Goal: Information Seeking & Learning: Learn about a topic

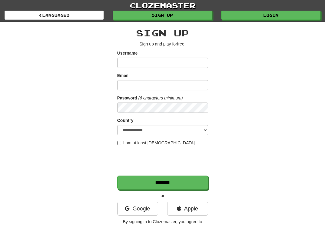
type input "**********"
click at [168, 89] on input "Email" at bounding box center [162, 85] width 91 height 10
click at [152, 1] on link "clozemaster" at bounding box center [162, 5] width 325 height 11
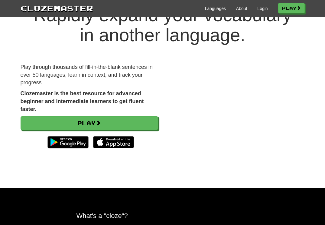
scroll to position [33, 0]
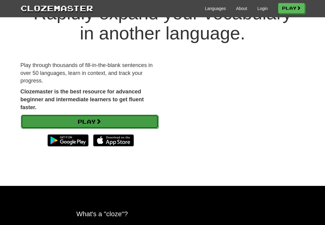
click at [93, 128] on link "Play" at bounding box center [90, 121] width 138 height 14
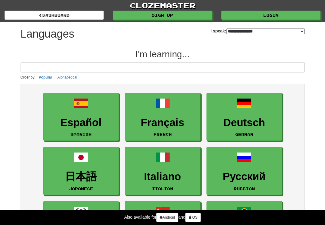
select select "*******"
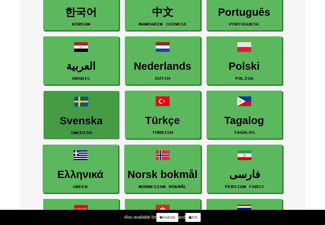
scroll to position [221, 0]
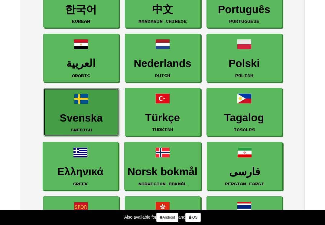
click at [82, 122] on h3 "Svenska" at bounding box center [81, 118] width 69 height 12
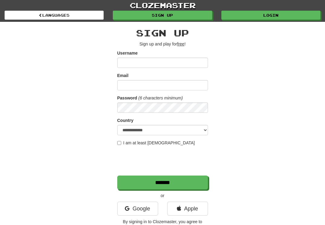
click at [139, 60] on input "Username" at bounding box center [162, 62] width 91 height 10
type input "****"
click at [130, 86] on input "Email" at bounding box center [162, 85] width 91 height 10
type input "**********"
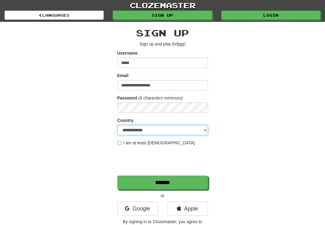
click at [132, 129] on select "**********" at bounding box center [162, 130] width 91 height 10
select select "**"
click at [117, 125] on select "**********" at bounding box center [162, 130] width 91 height 10
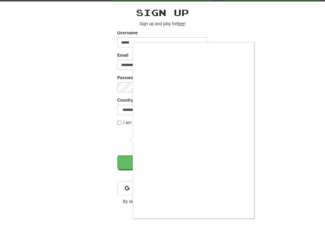
scroll to position [21, 0]
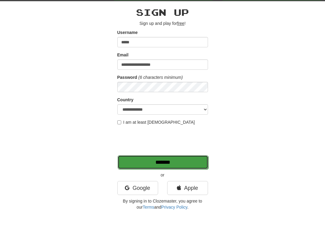
click at [159, 163] on input "*******" at bounding box center [163, 162] width 91 height 14
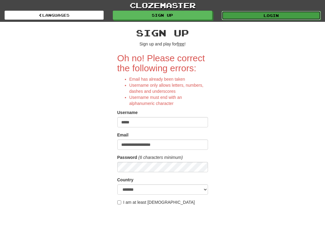
click at [257, 15] on link "Login" at bounding box center [271, 15] width 99 height 9
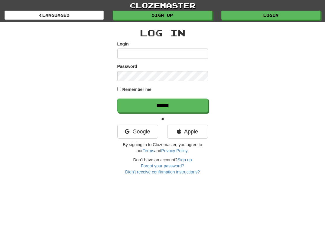
type input "**********"
click at [146, 97] on form "**********" at bounding box center [162, 76] width 91 height 71
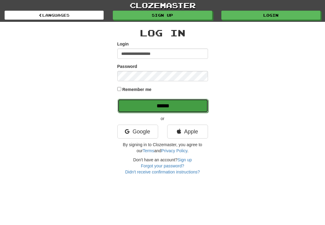
click at [147, 105] on input "******" at bounding box center [163, 106] width 91 height 14
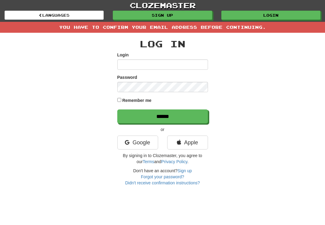
type input "**********"
click at [146, 28] on div "You have to confirm your email address before continuing." at bounding box center [162, 27] width 325 height 11
click at [161, 183] on link "Didn't receive confirmation instructions?" at bounding box center [162, 182] width 75 height 5
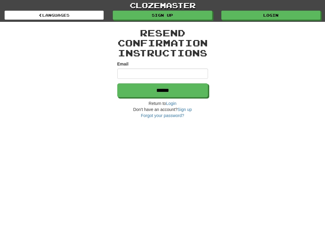
type input "**********"
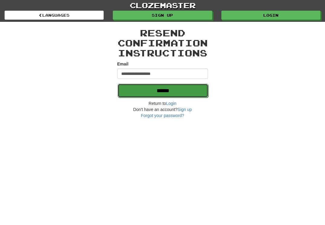
click at [161, 88] on input "******" at bounding box center [163, 91] width 91 height 14
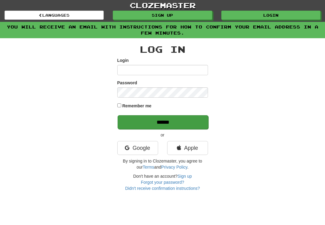
type input "**********"
click at [159, 119] on input "******" at bounding box center [163, 122] width 91 height 14
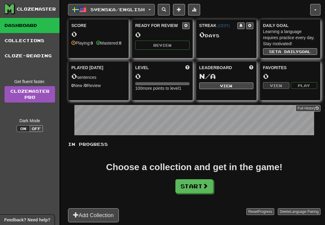
click at [151, 9] on span "button" at bounding box center [150, 9] width 2 height 1
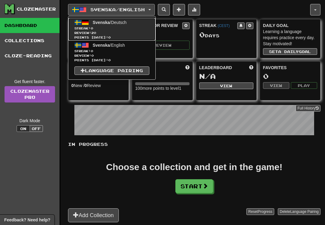
click at [132, 27] on span "Streak: 0" at bounding box center [111, 28] width 75 height 5
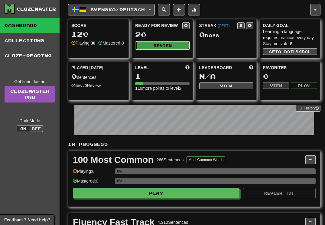
click at [161, 43] on button "Review" at bounding box center [163, 45] width 54 height 9
select select "**"
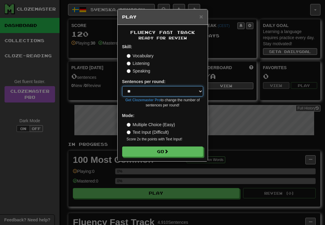
click at [180, 90] on select "* ** ** ** ** ** *** ********" at bounding box center [162, 91] width 81 height 10
click at [122, 86] on select "* ** ** ** ** ** *** ********" at bounding box center [162, 91] width 81 height 10
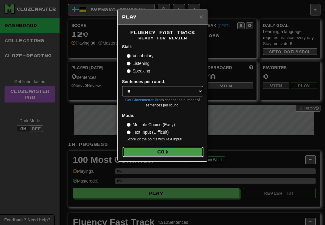
click at [161, 150] on button "Go" at bounding box center [163, 151] width 81 height 10
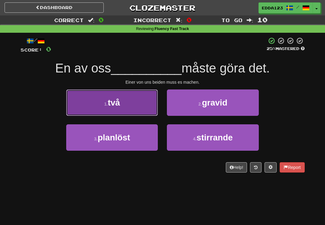
click at [134, 110] on button "1 . två" at bounding box center [112, 102] width 92 height 26
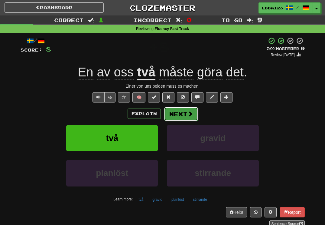
click at [170, 115] on button "Next" at bounding box center [181, 114] width 34 height 14
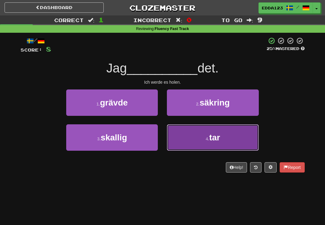
click at [190, 139] on button "4 . tar" at bounding box center [213, 137] width 92 height 26
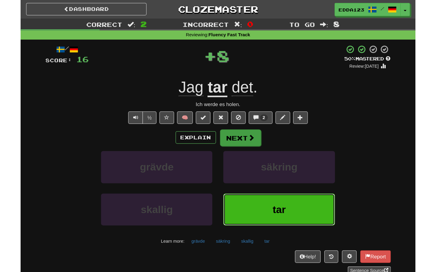
scroll to position [1, 0]
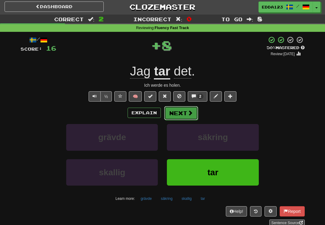
click at [182, 111] on button "Next" at bounding box center [181, 113] width 34 height 14
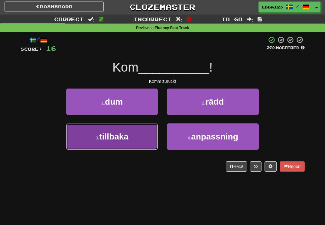
click at [123, 140] on span "tillbaka" at bounding box center [113, 136] width 29 height 9
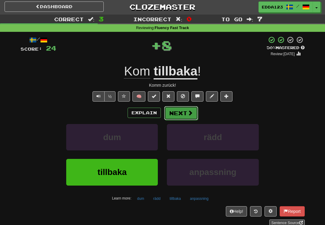
click at [181, 115] on button "Next" at bounding box center [181, 113] width 34 height 14
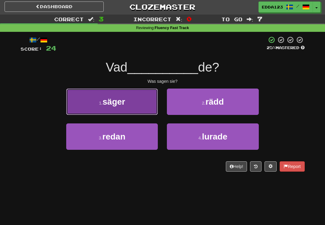
click at [137, 103] on button "1 . säger" at bounding box center [112, 101] width 92 height 26
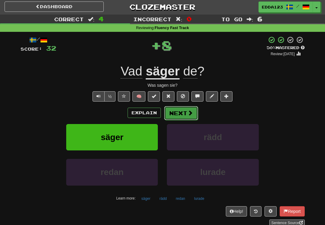
click at [188, 111] on span at bounding box center [190, 112] width 5 height 5
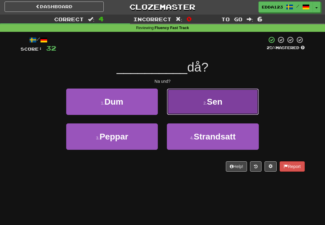
click at [185, 106] on button "2 . Sen" at bounding box center [213, 101] width 92 height 26
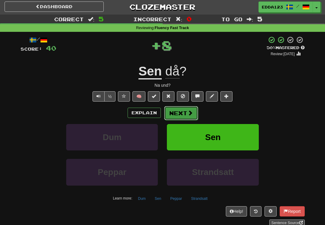
click at [180, 111] on button "Next" at bounding box center [181, 113] width 34 height 14
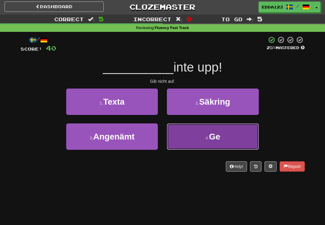
click at [184, 133] on button "4 . Ge" at bounding box center [213, 136] width 92 height 26
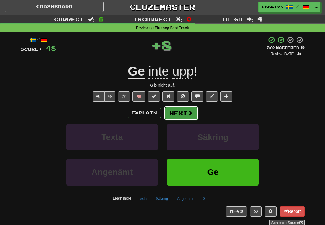
click at [179, 115] on button "Next" at bounding box center [181, 113] width 34 height 14
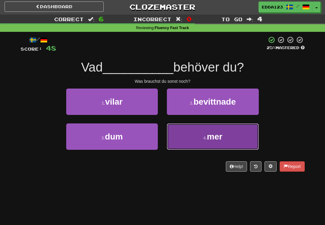
click at [187, 138] on button "4 . mer" at bounding box center [213, 136] width 92 height 26
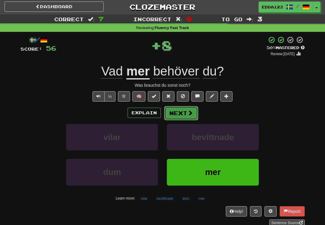
click at [185, 110] on button "Next" at bounding box center [181, 113] width 34 height 14
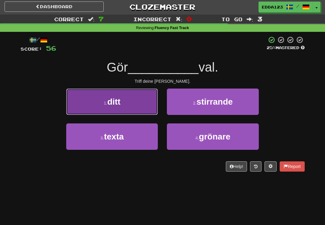
click at [138, 107] on button "1 . ditt" at bounding box center [112, 101] width 92 height 26
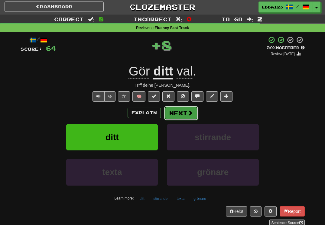
click at [188, 110] on span at bounding box center [190, 112] width 5 height 5
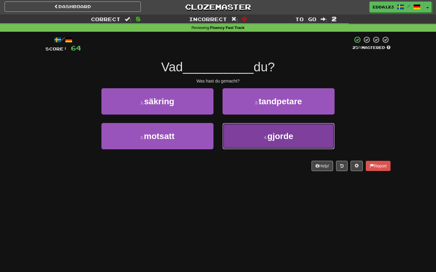
click at [254, 138] on button "4 . gjorde" at bounding box center [278, 136] width 112 height 26
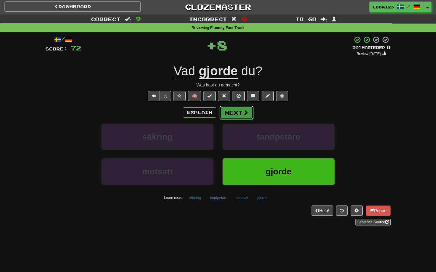
click at [236, 112] on button "Next" at bounding box center [236, 113] width 34 height 14
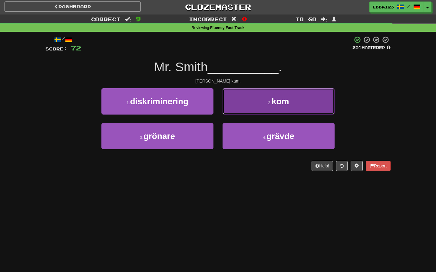
click at [239, 103] on button "2 . kom" at bounding box center [278, 101] width 112 height 26
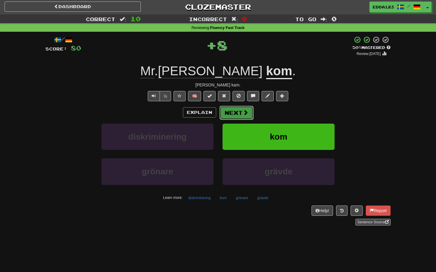
click at [237, 112] on button "Next" at bounding box center [236, 113] width 34 height 14
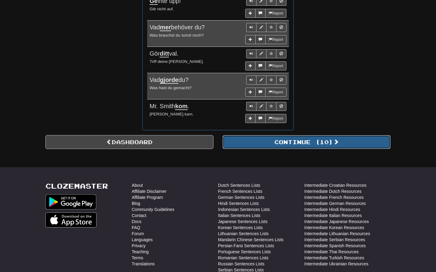
click at [268, 143] on button "Continue ( 10 )" at bounding box center [306, 142] width 168 height 14
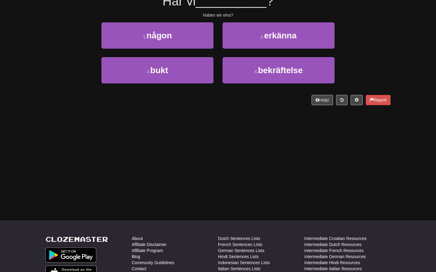
scroll to position [0, 0]
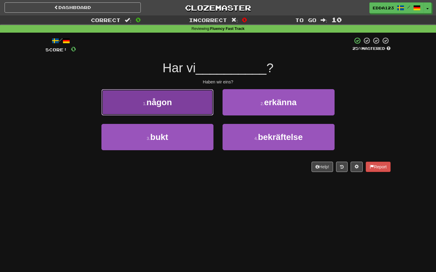
click at [192, 99] on button "1 . någon" at bounding box center [157, 102] width 112 height 26
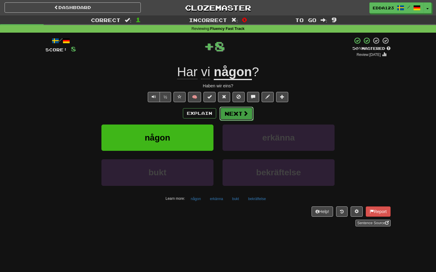
click at [231, 112] on button "Next" at bounding box center [236, 114] width 34 height 14
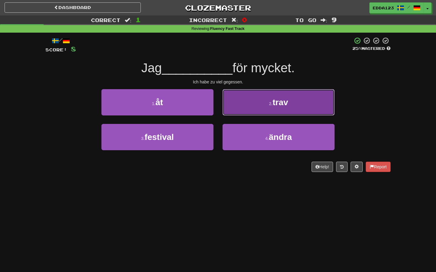
click at [238, 106] on button "2 . trav" at bounding box center [278, 102] width 112 height 26
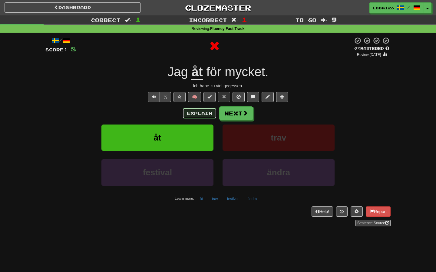
click at [201, 113] on button "Explain" at bounding box center [199, 113] width 33 height 10
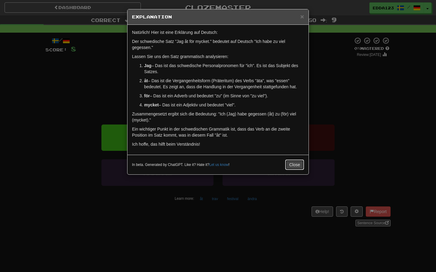
click at [290, 165] on button "Close" at bounding box center [294, 165] width 19 height 10
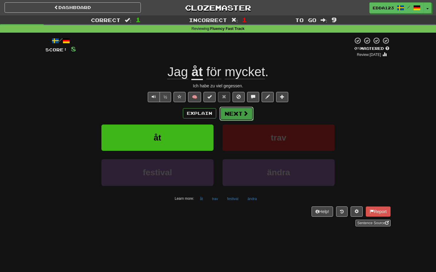
click at [239, 117] on button "Next" at bounding box center [236, 114] width 34 height 14
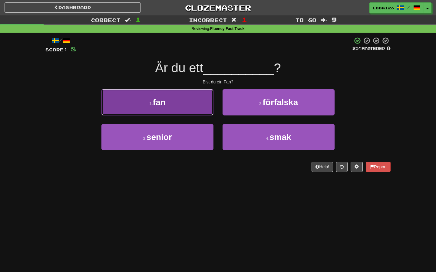
click at [192, 103] on button "1 . fan" at bounding box center [157, 102] width 112 height 26
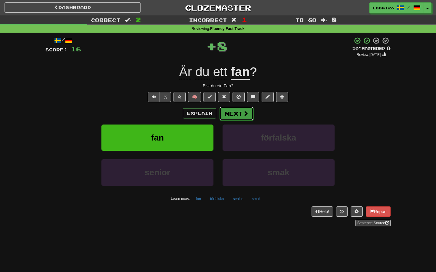
click at [229, 115] on button "Next" at bounding box center [236, 114] width 34 height 14
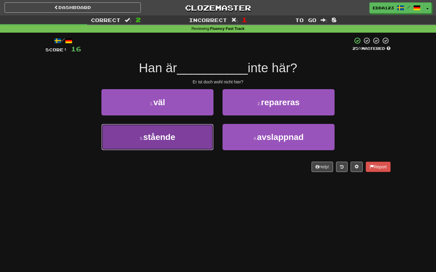
click at [191, 132] on button "3 . stående" at bounding box center [157, 137] width 112 height 26
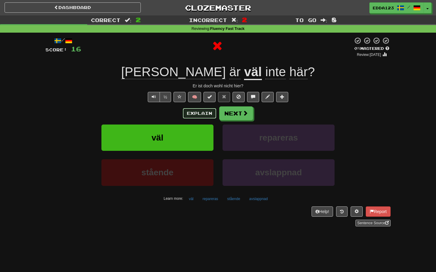
click at [194, 113] on button "Explain" at bounding box center [199, 113] width 33 height 10
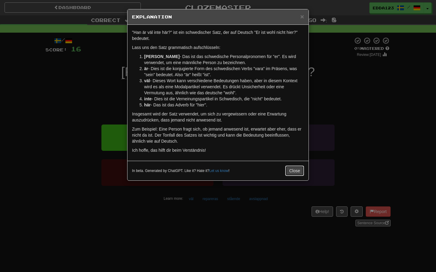
click at [288, 173] on button "Close" at bounding box center [294, 171] width 19 height 10
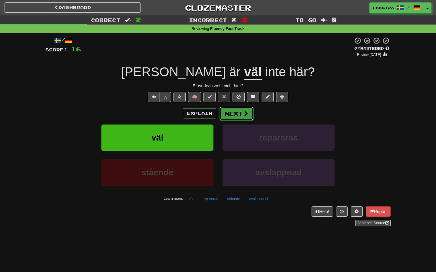
click at [241, 116] on button "Next" at bounding box center [236, 114] width 34 height 14
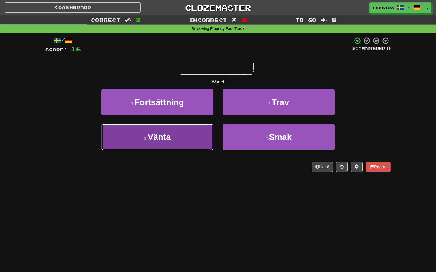
click at [186, 131] on button "3 . Vänta" at bounding box center [157, 137] width 112 height 26
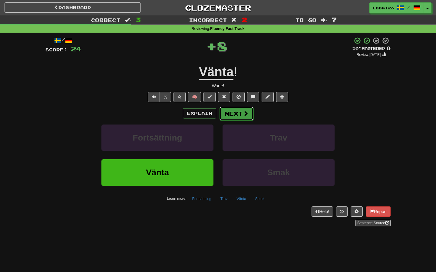
click at [231, 116] on button "Next" at bounding box center [236, 114] width 34 height 14
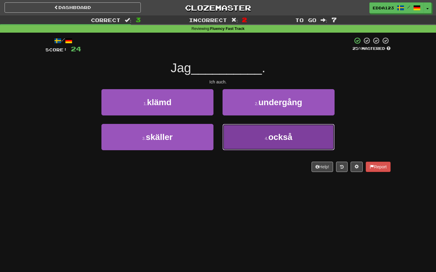
click at [256, 140] on button "4 . också" at bounding box center [278, 137] width 112 height 26
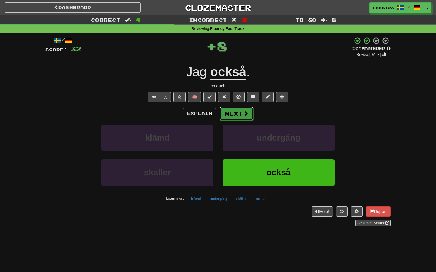
click at [241, 111] on button "Next" at bounding box center [236, 114] width 34 height 14
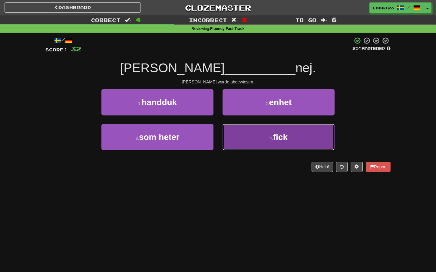
click at [230, 132] on button "4 . fick" at bounding box center [278, 137] width 112 height 26
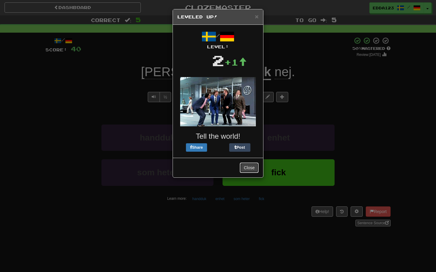
click at [245, 170] on button "Close" at bounding box center [249, 168] width 19 height 10
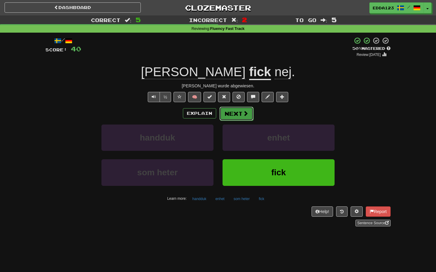
click at [237, 117] on button "Next" at bounding box center [236, 114] width 34 height 14
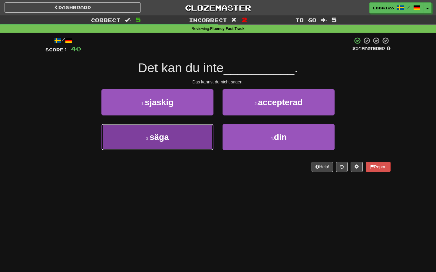
click at [189, 132] on button "3 . säga" at bounding box center [157, 137] width 112 height 26
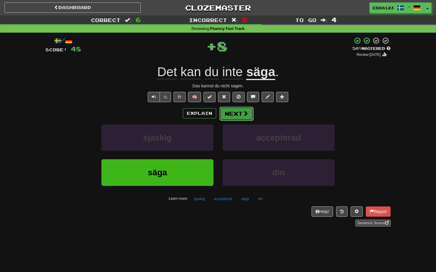
click at [243, 116] on span at bounding box center [245, 113] width 5 height 5
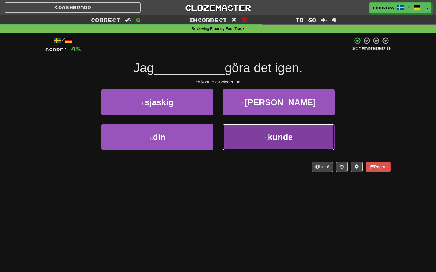
click at [237, 136] on button "4 . kunde" at bounding box center [278, 137] width 112 height 26
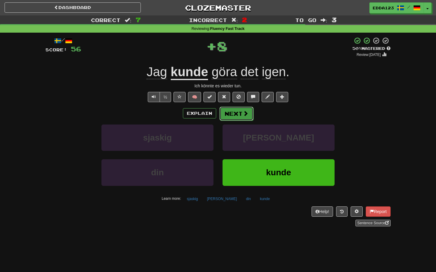
click at [233, 113] on button "Next" at bounding box center [236, 114] width 34 height 14
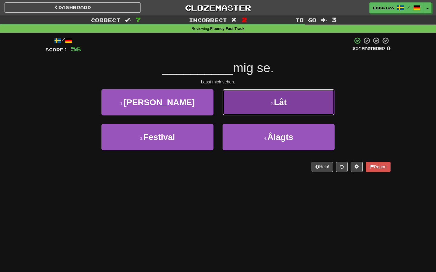
click at [258, 102] on button "2 . Låt" at bounding box center [278, 102] width 112 height 26
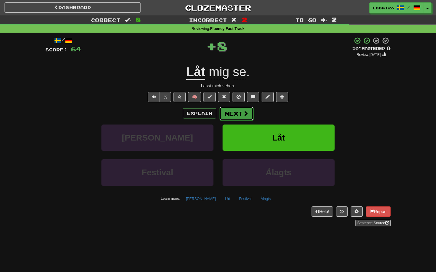
click at [234, 116] on button "Next" at bounding box center [236, 114] width 34 height 14
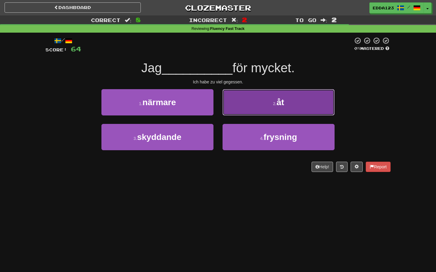
click at [252, 111] on button "2 . åt" at bounding box center [278, 102] width 112 height 26
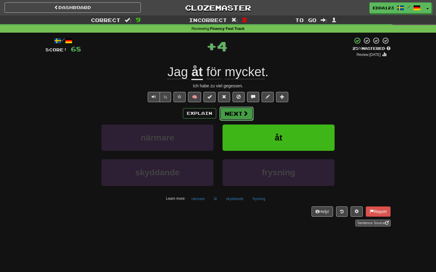
click at [232, 116] on button "Next" at bounding box center [236, 114] width 34 height 14
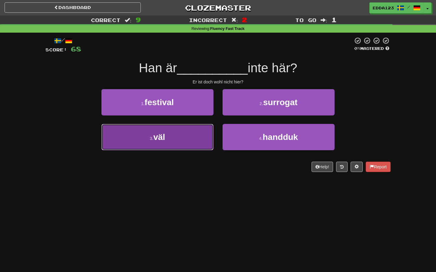
click at [198, 132] on button "3 . väl" at bounding box center [157, 137] width 112 height 26
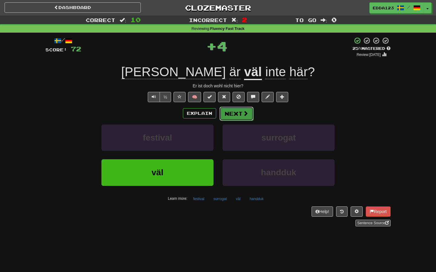
click at [238, 114] on button "Next" at bounding box center [236, 114] width 34 height 14
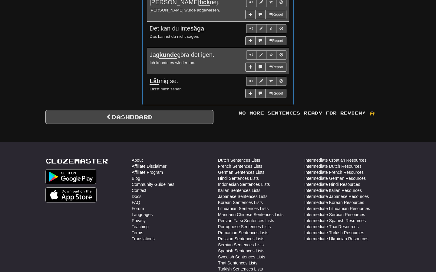
scroll to position [549, 0]
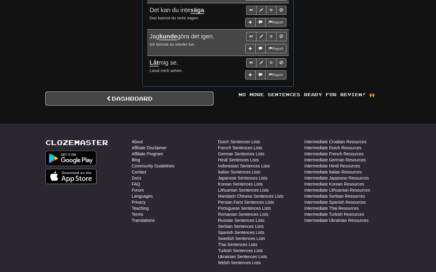
click at [207, 100] on link "Dashboard" at bounding box center [129, 99] width 168 height 14
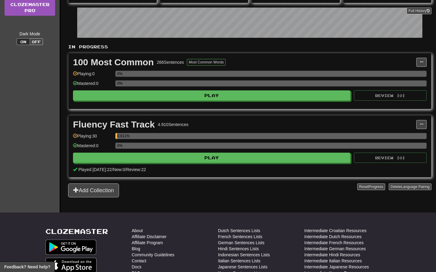
scroll to position [85, 0]
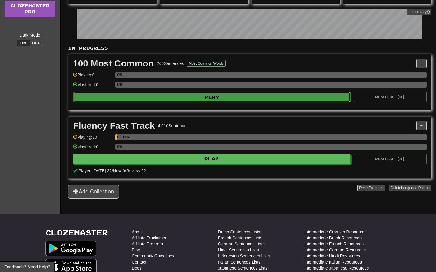
click at [216, 95] on button "Play" at bounding box center [211, 97] width 277 height 10
select select "**"
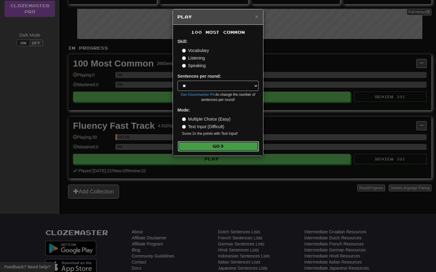
click at [209, 147] on button "Go" at bounding box center [218, 146] width 81 height 10
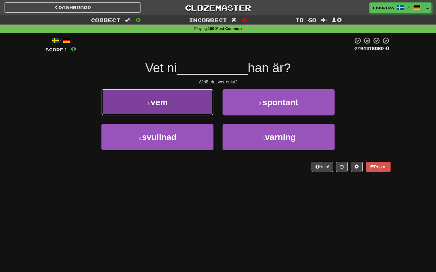
click at [200, 106] on button "1 . vem" at bounding box center [157, 102] width 112 height 26
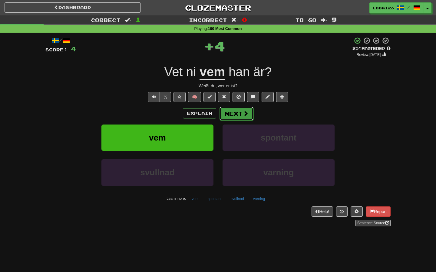
click at [238, 115] on button "Next" at bounding box center [236, 114] width 34 height 14
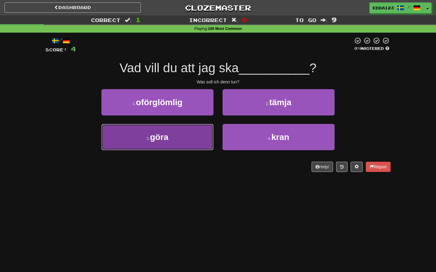
click at [191, 136] on button "3 . göra" at bounding box center [157, 137] width 112 height 26
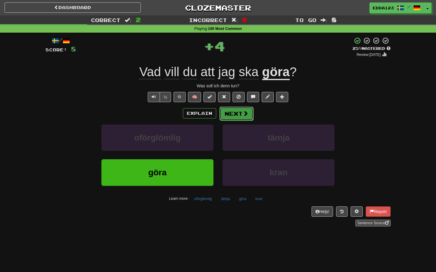
click at [238, 113] on button "Next" at bounding box center [236, 114] width 34 height 14
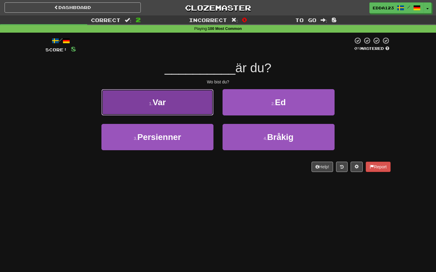
click at [195, 110] on button "1 . Var" at bounding box center [157, 102] width 112 height 26
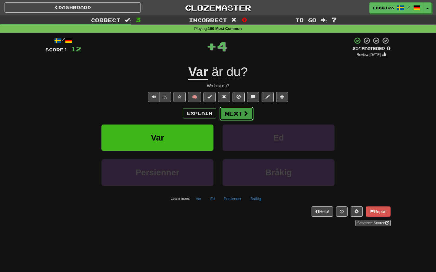
click at [234, 115] on button "Next" at bounding box center [236, 114] width 34 height 14
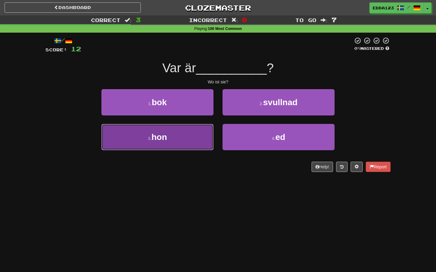
click at [200, 133] on button "3 . hon" at bounding box center [157, 137] width 112 height 26
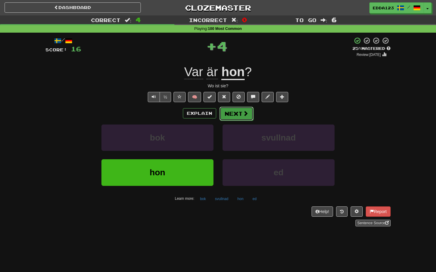
click at [229, 112] on button "Next" at bounding box center [236, 114] width 34 height 14
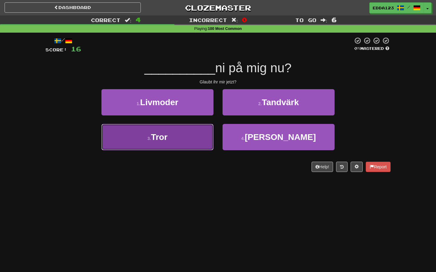
click at [176, 139] on button "3 . Tror" at bounding box center [157, 137] width 112 height 26
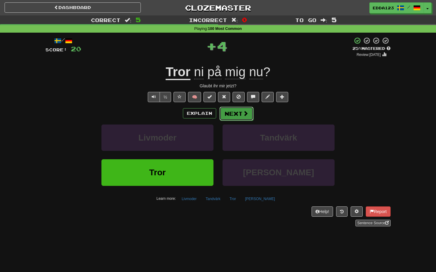
click at [231, 110] on button "Next" at bounding box center [236, 114] width 34 height 14
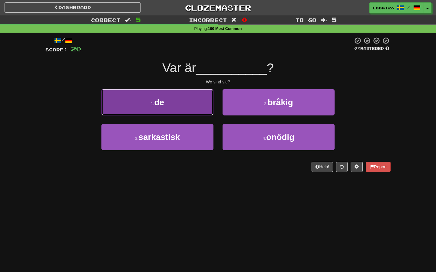
click at [185, 101] on button "1 . de" at bounding box center [157, 102] width 112 height 26
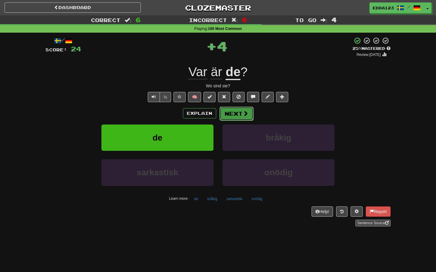
click at [234, 111] on button "Next" at bounding box center [236, 114] width 34 height 14
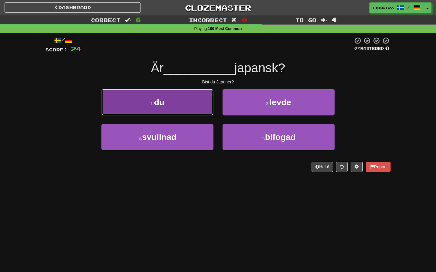
click at [196, 104] on button "1 . du" at bounding box center [157, 102] width 112 height 26
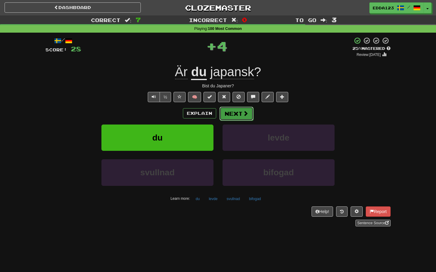
click at [238, 112] on button "Next" at bounding box center [236, 114] width 34 height 14
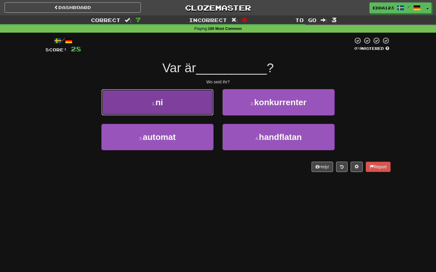
click at [185, 107] on button "1 . ni" at bounding box center [157, 102] width 112 height 26
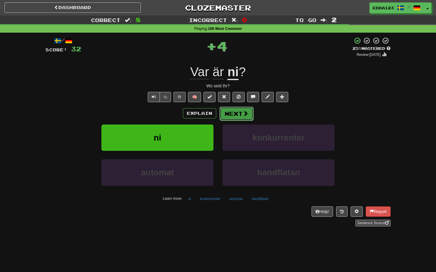
click at [225, 111] on button "Next" at bounding box center [236, 114] width 34 height 14
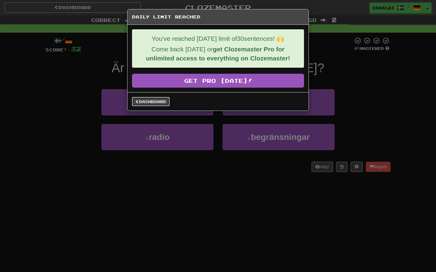
click at [165, 103] on link "Dashboard" at bounding box center [151, 101] width 38 height 9
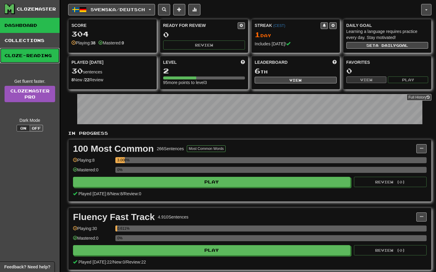
click at [41, 57] on link "Cloze-Reading" at bounding box center [30, 55] width 60 height 15
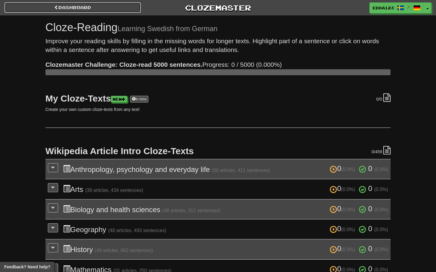
click at [62, 9] on link "Dashboard" at bounding box center [73, 7] width 136 height 10
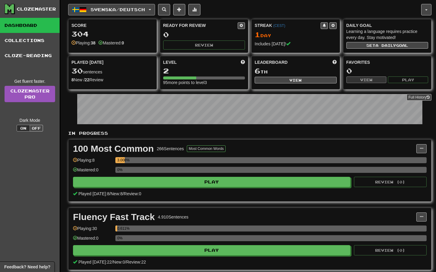
click at [152, 11] on button "Svenska / Deutsch" at bounding box center [111, 9] width 87 height 11
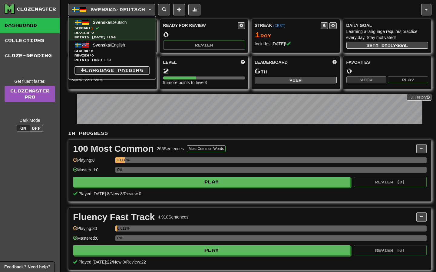
click at [122, 72] on link "Language Pairing" at bounding box center [111, 70] width 75 height 8
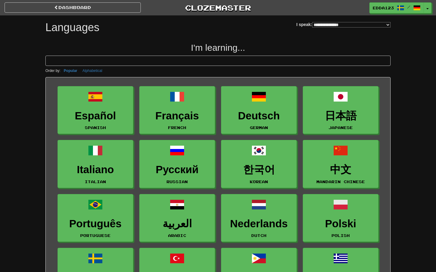
click at [312, 26] on select "**********" at bounding box center [351, 24] width 78 height 5
select select "*******"
click at [312, 22] on select "**********" at bounding box center [351, 24] width 78 height 5
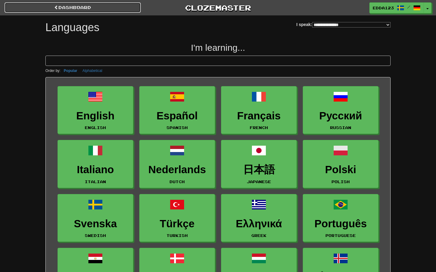
click at [119, 4] on link "dashboard" at bounding box center [73, 7] width 136 height 10
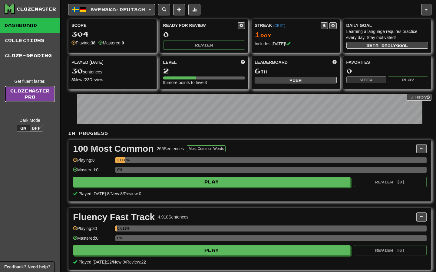
click at [41, 97] on link "Clozemaster Pro" at bounding box center [30, 94] width 51 height 16
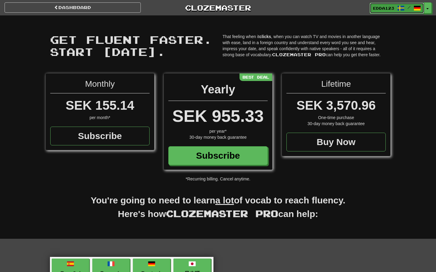
click at [421, 12] on link "Edda123 /" at bounding box center [396, 8] width 54 height 11
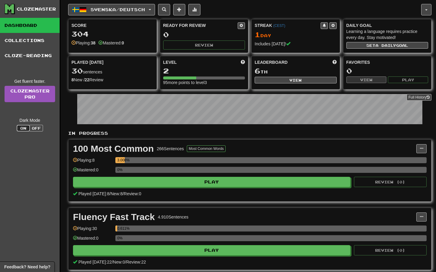
click at [25, 130] on button "On" at bounding box center [23, 128] width 13 height 7
click at [36, 129] on button "Off" at bounding box center [36, 128] width 13 height 7
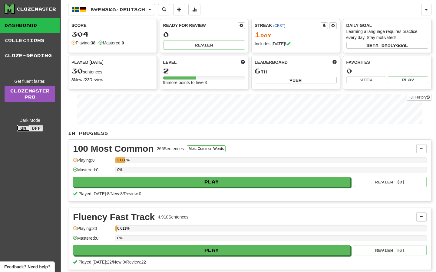
click at [20, 130] on button "On" at bounding box center [23, 128] width 13 height 7
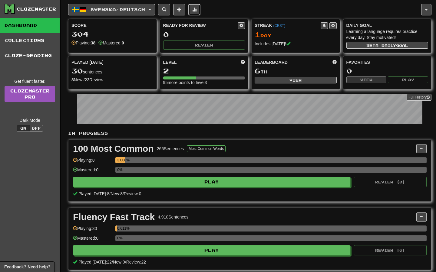
click at [199, 13] on button at bounding box center [194, 9] width 12 height 11
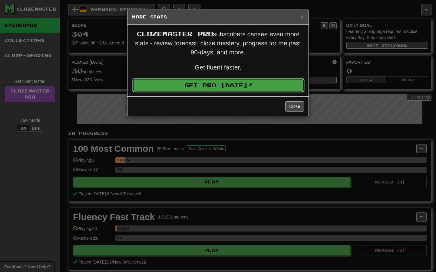
click at [259, 85] on link "Get Pro [DATE]!" at bounding box center [218, 85] width 172 height 14
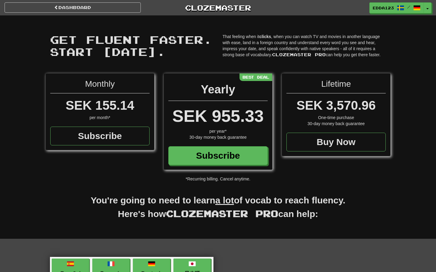
click at [145, 114] on div "SEK 155.14" at bounding box center [99, 106] width 99 height 18
click at [49, 8] on link "Dashboard" at bounding box center [73, 7] width 136 height 10
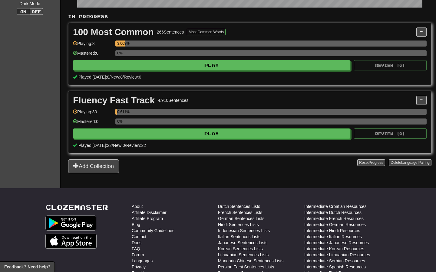
scroll to position [233, 0]
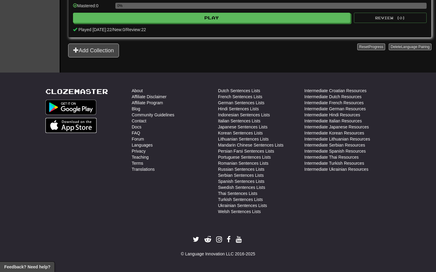
click at [72, 127] on img at bounding box center [70, 125] width 51 height 15
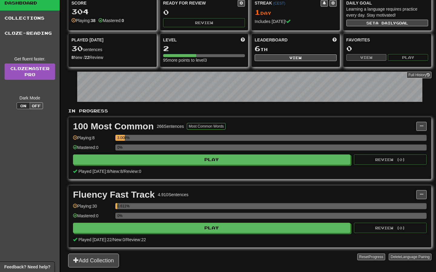
scroll to position [0, 0]
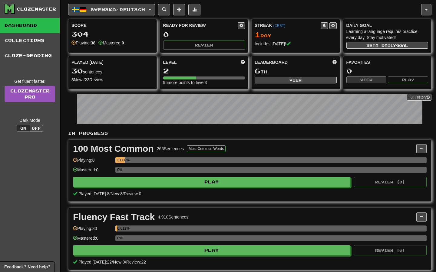
click at [424, 10] on button "button" at bounding box center [426, 9] width 10 height 11
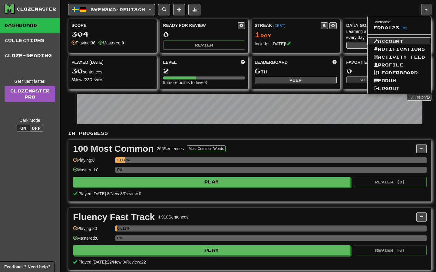
click at [393, 39] on link "Account" at bounding box center [399, 42] width 64 height 8
